Goal: Entertainment & Leisure: Consume media (video, audio)

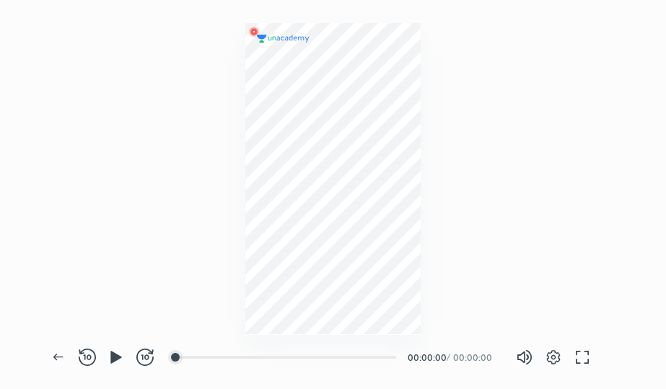
scroll to position [389, 666]
click at [121, 362] on icon "button" at bounding box center [116, 357] width 17 height 17
click at [151, 349] on icon "button" at bounding box center [144, 357] width 17 height 17
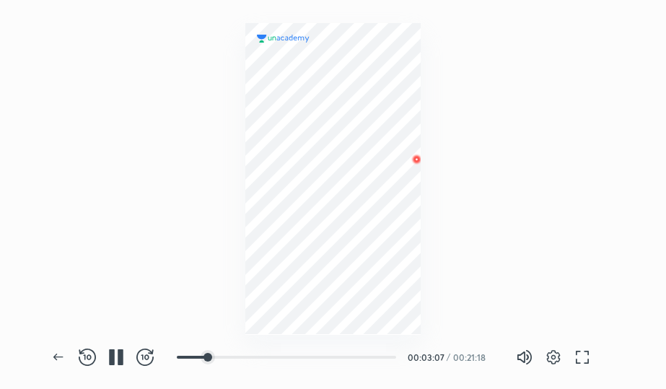
click at [151, 349] on icon "button" at bounding box center [144, 357] width 17 height 17
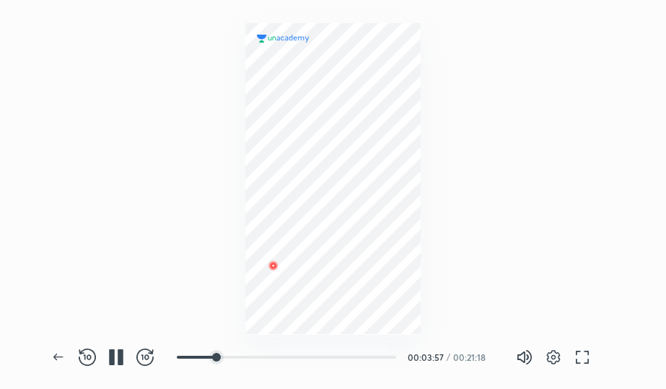
click at [151, 349] on icon "button" at bounding box center [144, 357] width 17 height 17
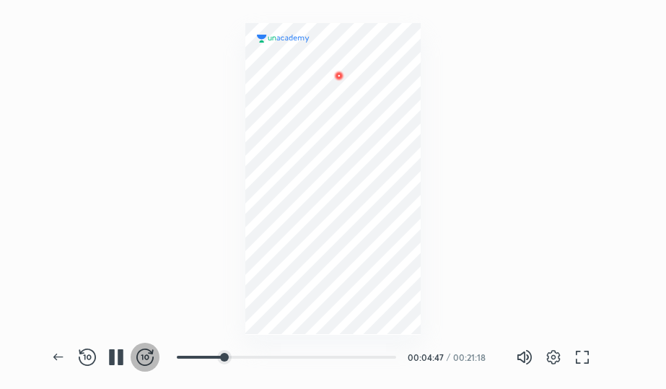
click at [151, 349] on icon "button" at bounding box center [144, 357] width 17 height 17
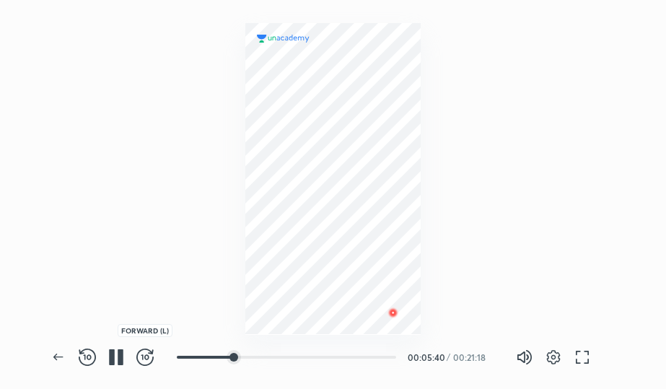
click at [154, 349] on span "button" at bounding box center [144, 357] width 23 height 17
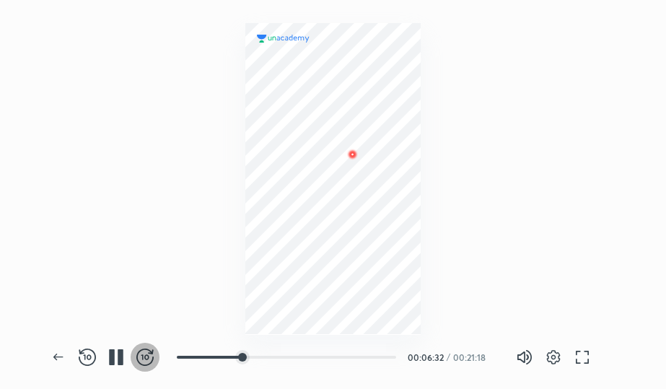
click at [154, 349] on span "button" at bounding box center [144, 357] width 23 height 17
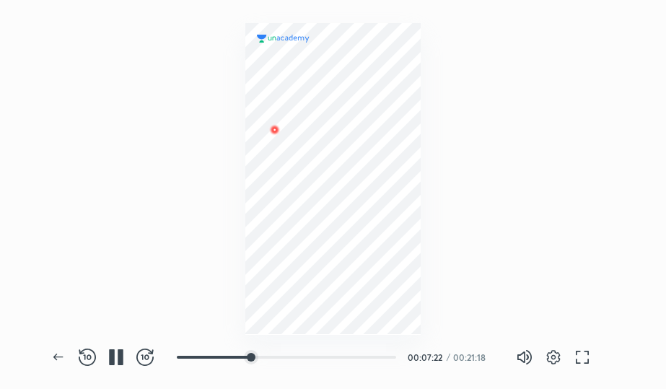
click at [154, 349] on span "button" at bounding box center [144, 357] width 23 height 17
click at [279, 359] on div at bounding box center [278, 357] width 12 height 12
click at [297, 359] on div at bounding box center [296, 357] width 12 height 12
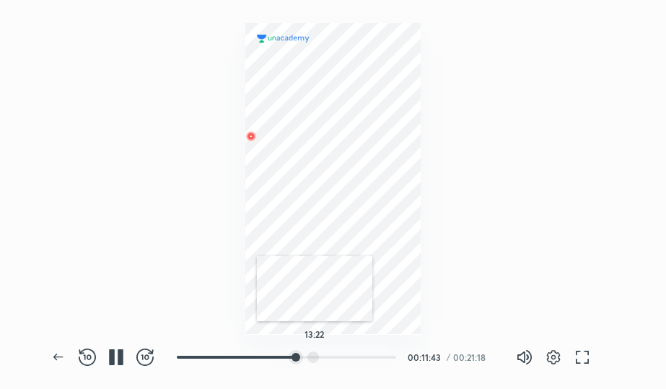
click at [315, 359] on div at bounding box center [313, 357] width 12 height 12
click at [336, 357] on div at bounding box center [335, 357] width 12 height 12
click at [364, 358] on div at bounding box center [363, 357] width 12 height 12
